Goal: Information Seeking & Learning: Learn about a topic

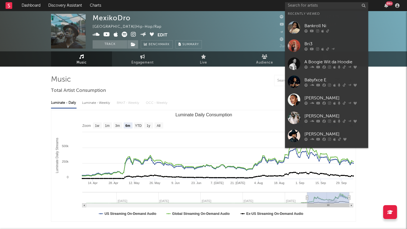
select select "6m"
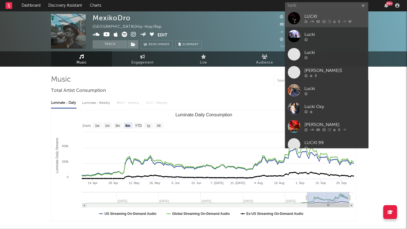
type input "lucki"
click at [312, 16] on div "LUCKI" at bounding box center [334, 16] width 61 height 7
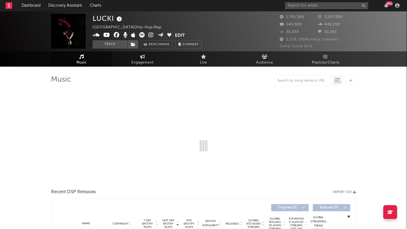
select select "6m"
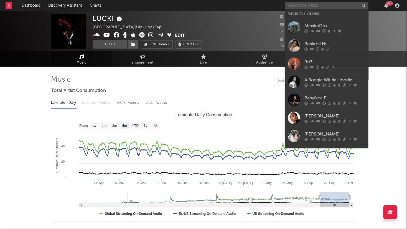
click at [327, 6] on input "text" at bounding box center [326, 5] width 83 height 7
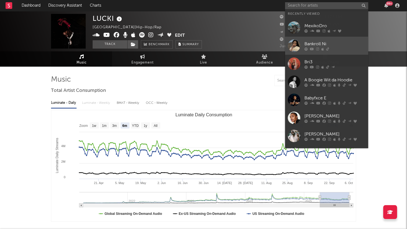
click at [329, 42] on div "Bankroll Ni" at bounding box center [334, 44] width 61 height 7
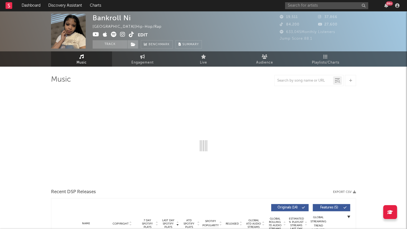
select select "6m"
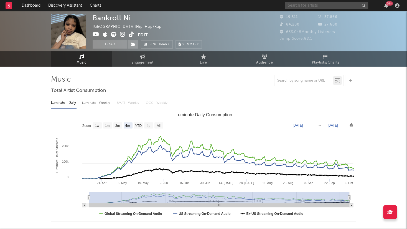
click at [320, 6] on input "text" at bounding box center [326, 5] width 83 height 7
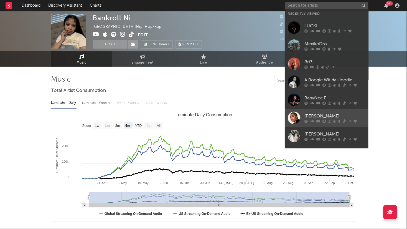
click at [325, 114] on div "[PERSON_NAME]" at bounding box center [334, 116] width 61 height 7
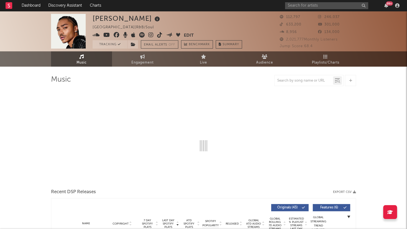
select select "6m"
